Goal: Task Accomplishment & Management: Use online tool/utility

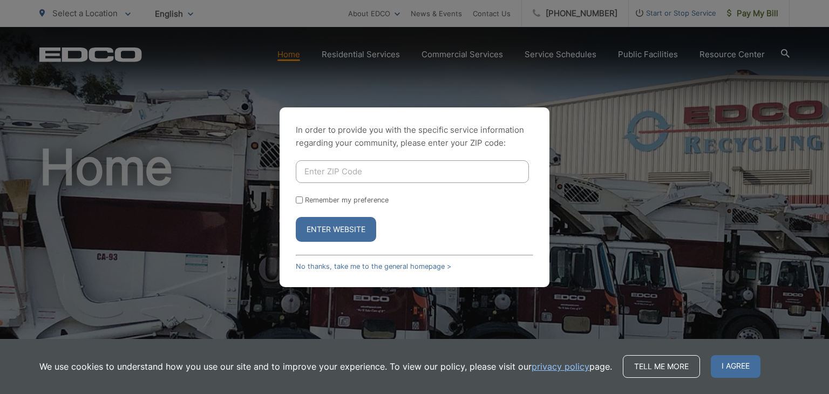
click at [302, 170] on input "Enter ZIP Code" at bounding box center [412, 171] width 233 height 23
type input "92026"
click at [334, 229] on button "Enter Website" at bounding box center [336, 229] width 80 height 25
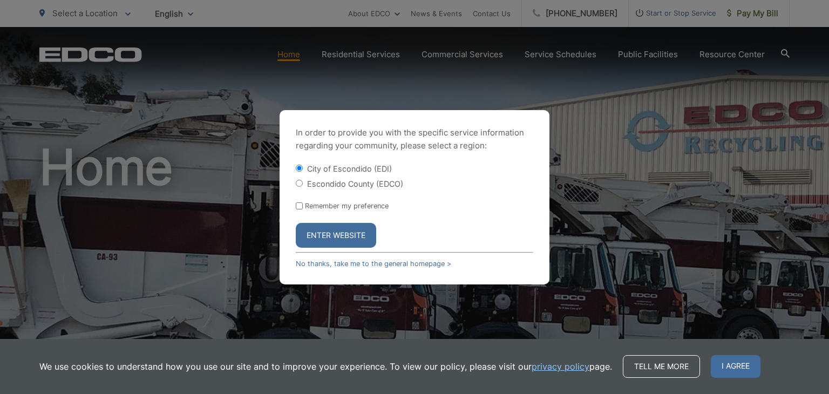
click at [299, 182] on input "Escondido County (EDCO)" at bounding box center [299, 183] width 7 height 7
radio input "true"
click at [331, 234] on button "Enter Website" at bounding box center [336, 235] width 80 height 25
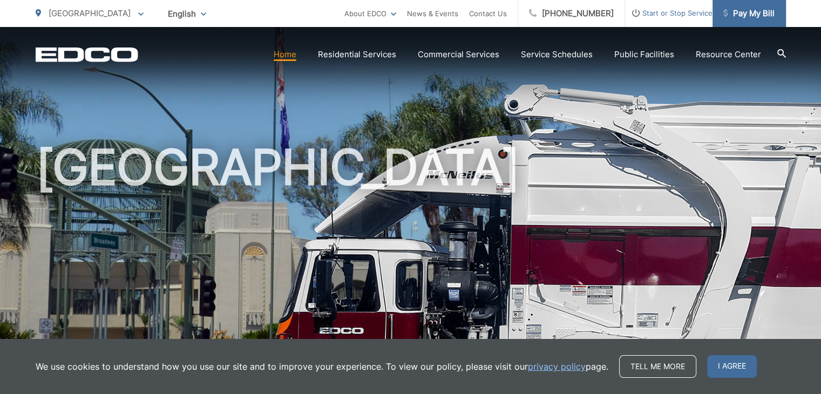
click at [748, 9] on span "Pay My Bill" at bounding box center [748, 13] width 51 height 13
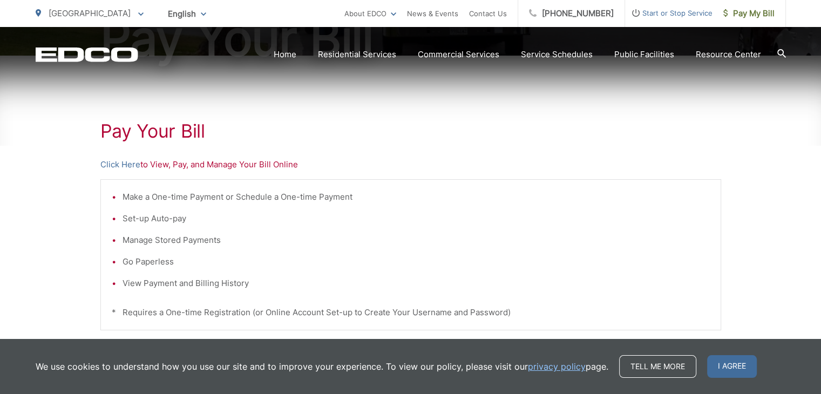
scroll to position [162, 0]
click at [120, 163] on link "Click Here" at bounding box center [120, 163] width 40 height 13
